Goal: Task Accomplishment & Management: Manage account settings

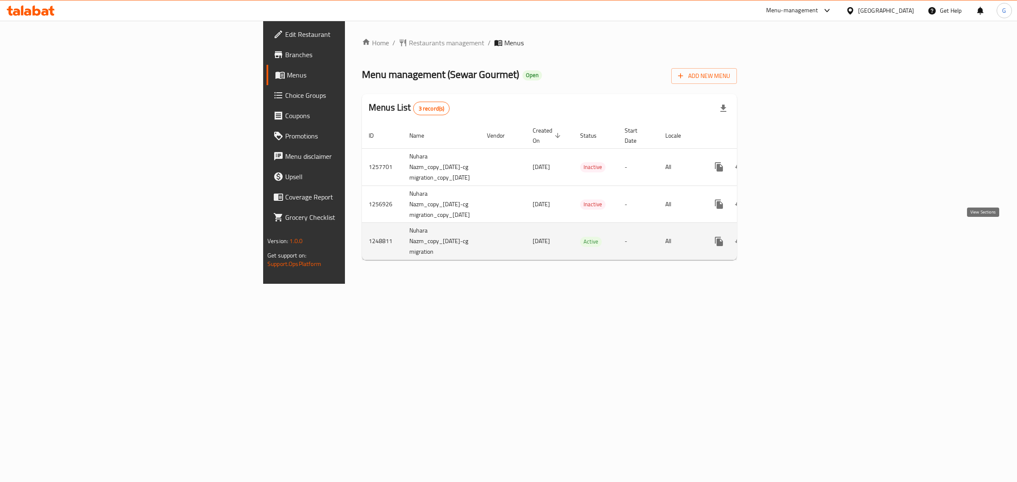
click at [790, 233] on link "enhanced table" at bounding box center [780, 241] width 20 height 20
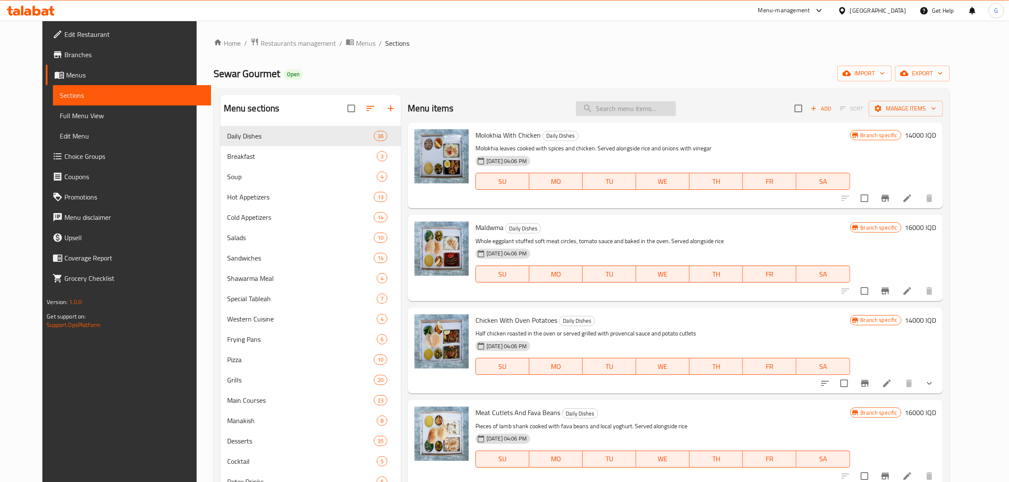
click at [628, 108] on input "search" at bounding box center [626, 108] width 100 height 15
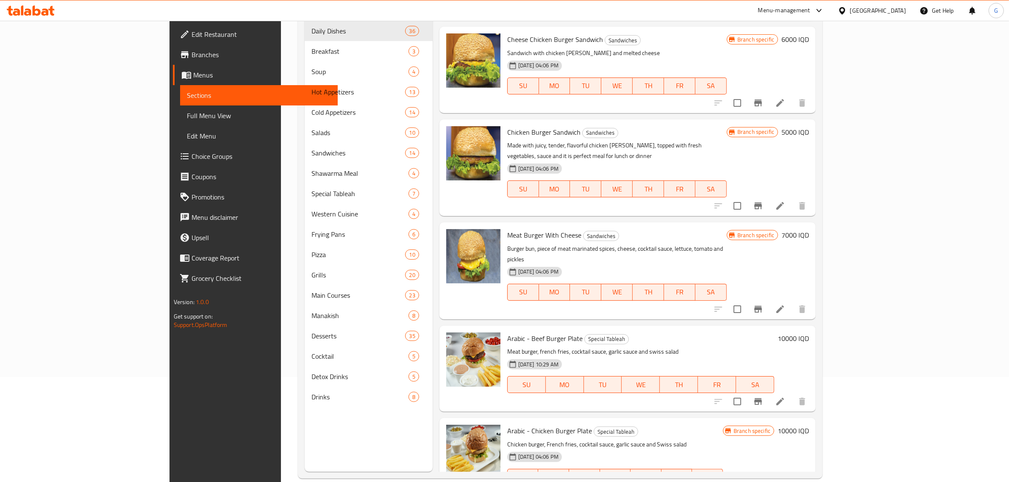
scroll to position [119, 0]
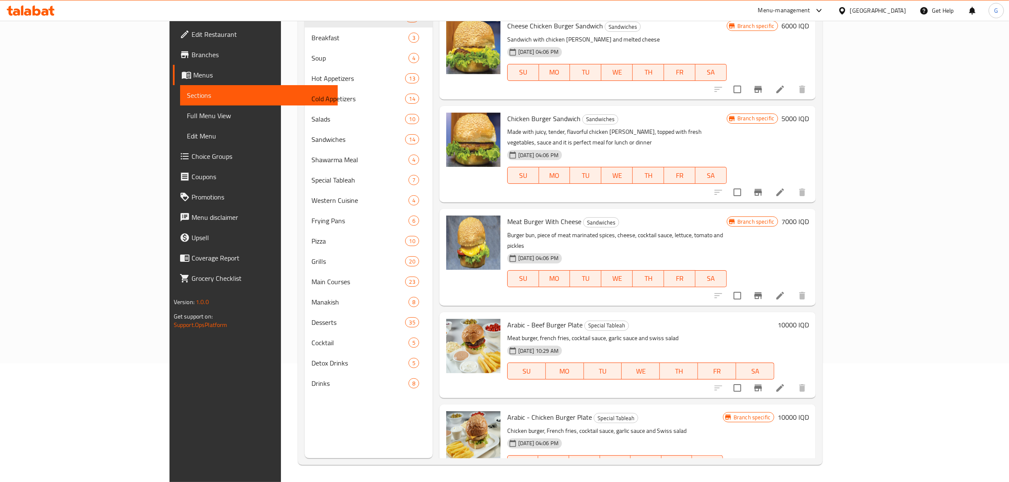
type input "burger"
click at [809, 411] on h6 "10000 IQD" at bounding box center [792, 417] width 31 height 12
type input "9000"
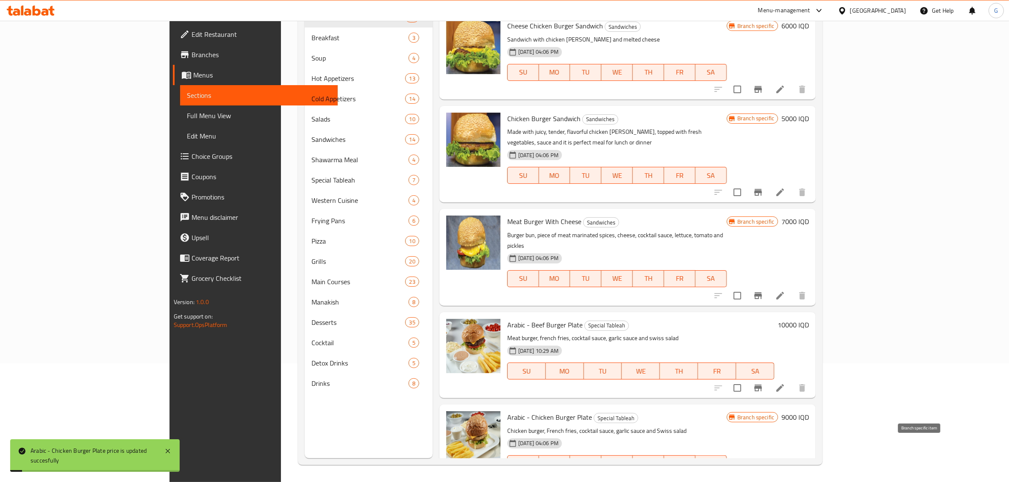
click at [763, 476] on icon "Branch-specific-item" at bounding box center [758, 481] width 10 height 10
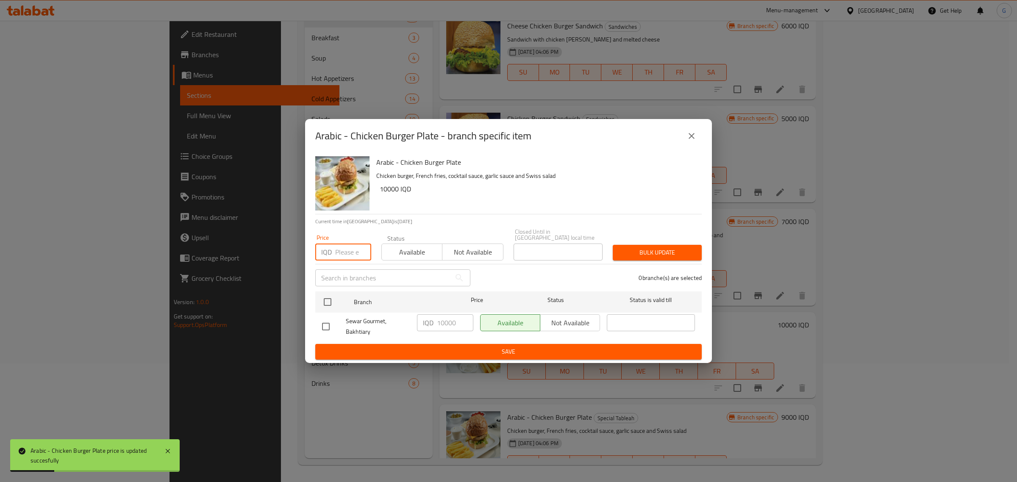
click at [346, 251] on input "number" at bounding box center [353, 252] width 36 height 17
type input "9000"
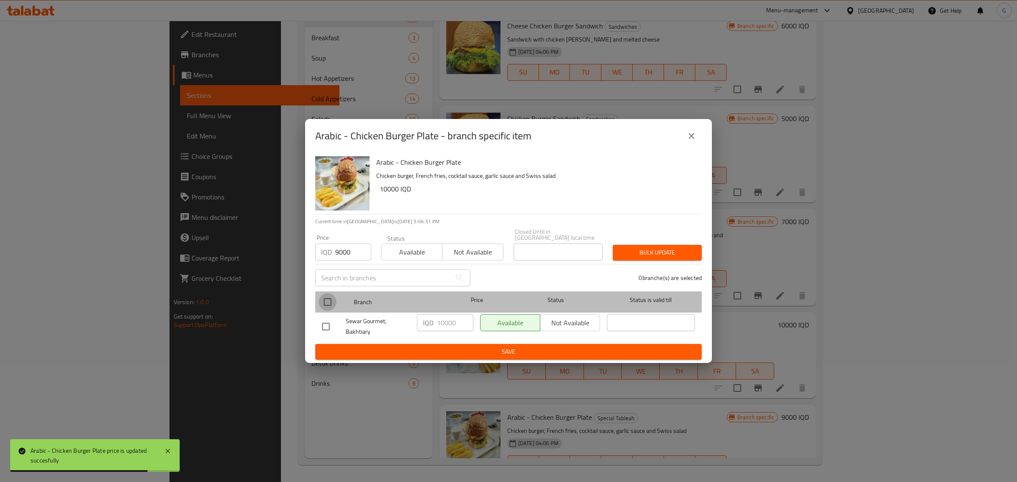
click at [333, 295] on input "checkbox" at bounding box center [328, 302] width 18 height 18
checkbox input "true"
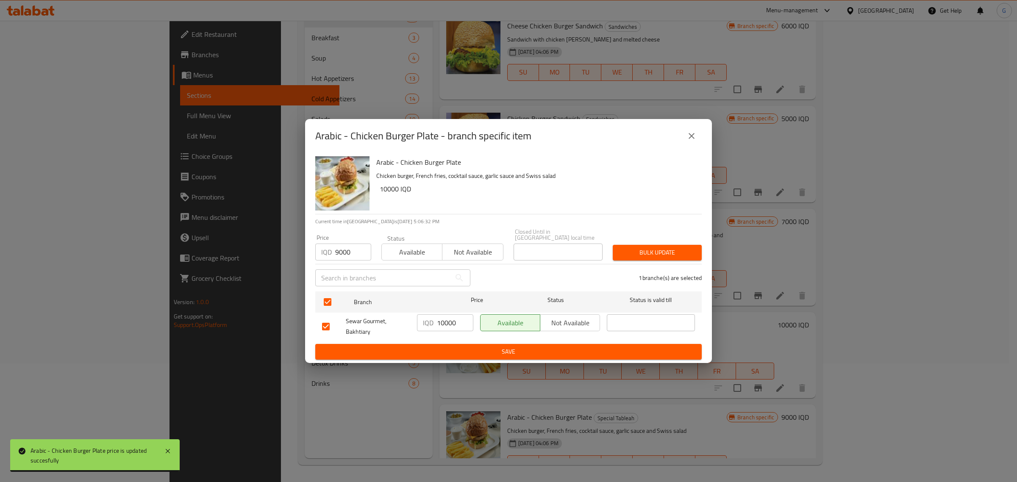
click at [443, 318] on input "10000" at bounding box center [455, 322] width 36 height 17
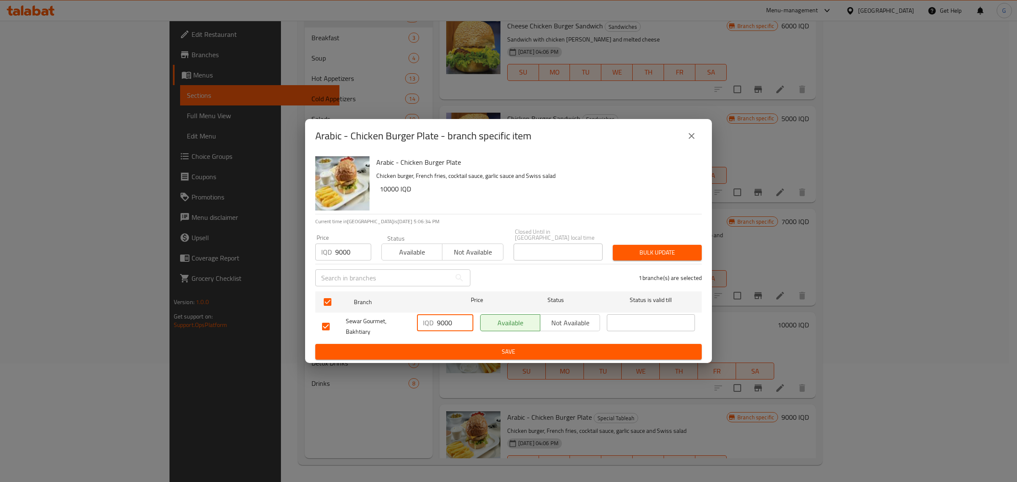
type input "9000"
click at [436, 338] on div "IQD 9000 ​" at bounding box center [444, 326] width 63 height 31
click at [439, 346] on span "Save" at bounding box center [508, 351] width 373 height 11
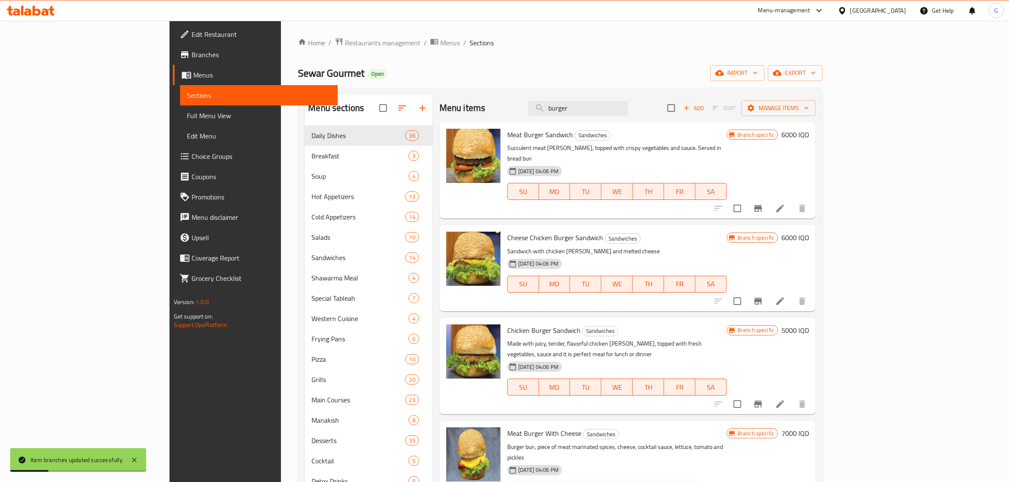
scroll to position [0, 0]
click at [628, 112] on input "burger" at bounding box center [578, 108] width 100 height 15
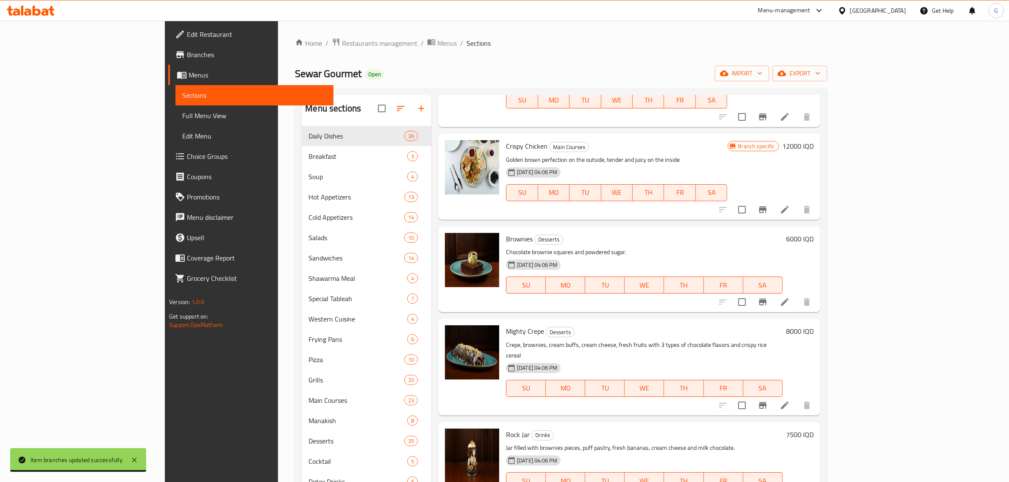
scroll to position [94, 0]
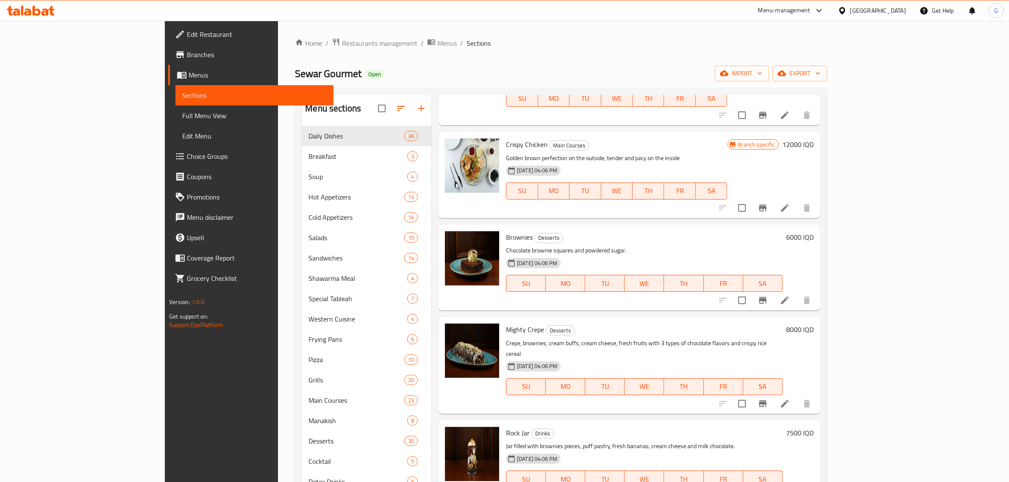
type input "brown"
click at [813, 231] on h6 "6000 IQD" at bounding box center [800, 237] width 28 height 12
click at [762, 234] on input "6000" at bounding box center [721, 240] width 82 height 17
type input "6500"
click at [796, 236] on icon "ok" at bounding box center [791, 240] width 8 height 8
